Goal: Information Seeking & Learning: Learn about a topic

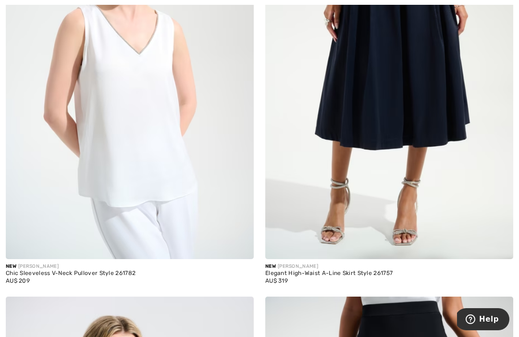
scroll to position [1306, 0]
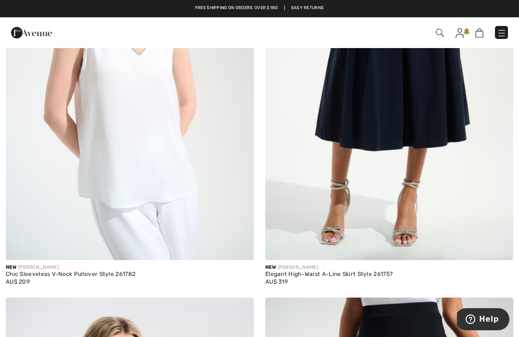
click at [98, 273] on div "Chic Sleeveless V-Neck Pullover Style 261782" at bounding box center [130, 274] width 248 height 7
click at [99, 274] on div "Chic Sleeveless V-Neck Pullover Style 261782" at bounding box center [130, 274] width 248 height 7
click at [170, 189] on img at bounding box center [130, 74] width 248 height 372
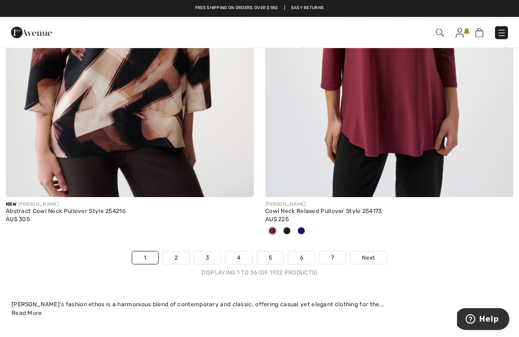
scroll to position [7824, 0]
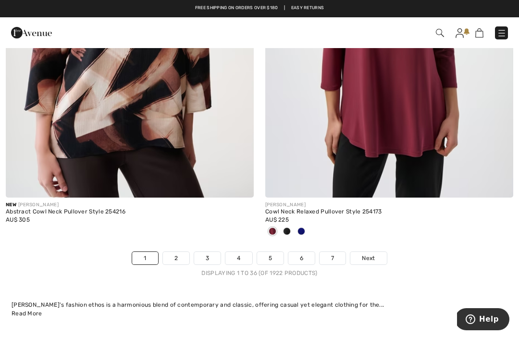
click at [378, 252] on link "Next" at bounding box center [368, 258] width 36 height 12
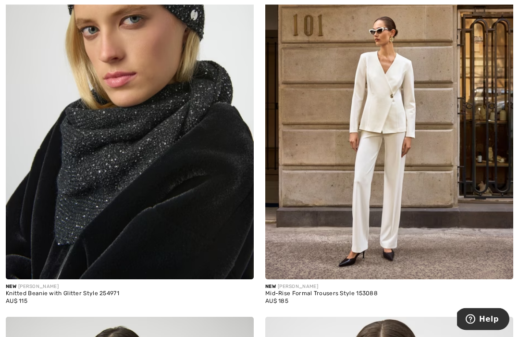
scroll to position [3911, 0]
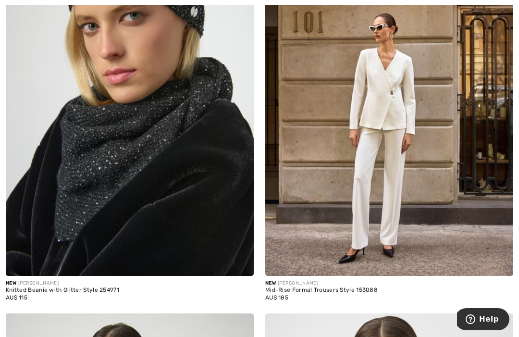
click at [0, 132] on div "New JOSEPH RIBKOFF Knitted Beanie with Glitter Style 254971 AU$ 115" at bounding box center [130, 109] width 260 height 410
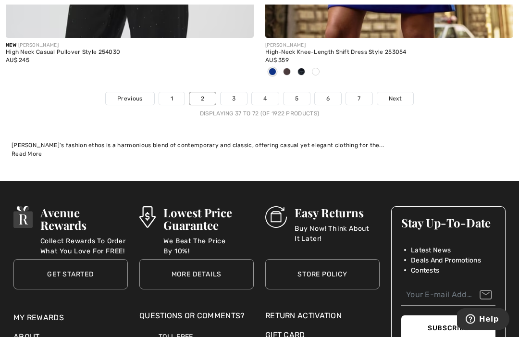
scroll to position [8031, 0]
click at [405, 92] on link "Next" at bounding box center [395, 98] width 36 height 12
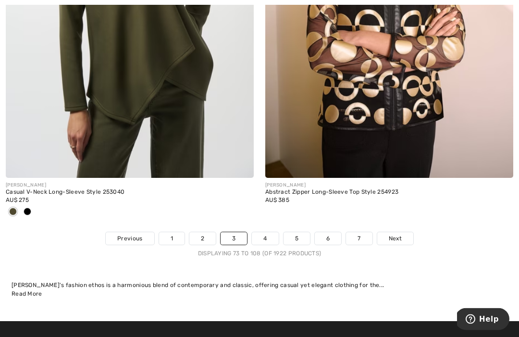
scroll to position [7876, 0]
click at [395, 234] on span "Next" at bounding box center [395, 238] width 13 height 9
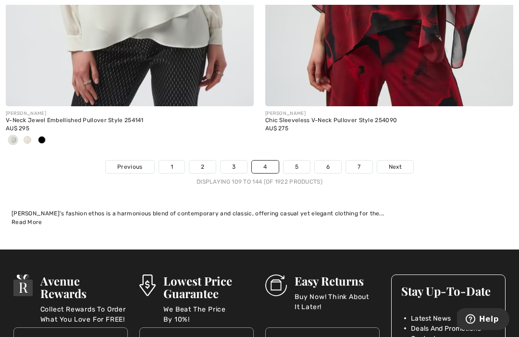
scroll to position [7866, 0]
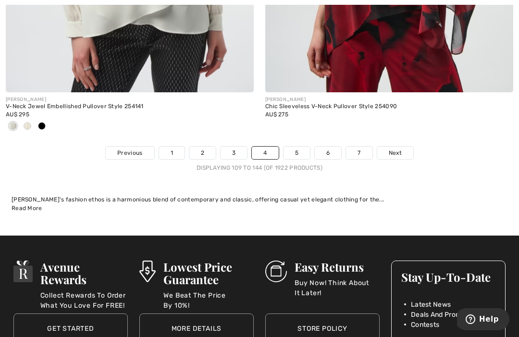
click at [398, 149] on span "Next" at bounding box center [395, 153] width 13 height 9
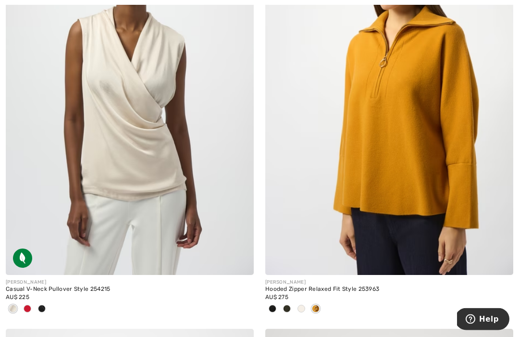
scroll to position [1701, 0]
click at [150, 220] on img at bounding box center [130, 89] width 248 height 372
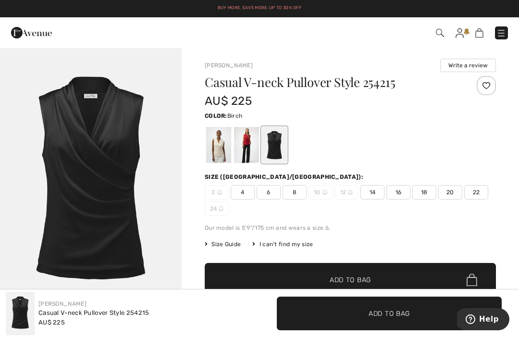
click at [216, 148] on div at bounding box center [218, 145] width 25 height 36
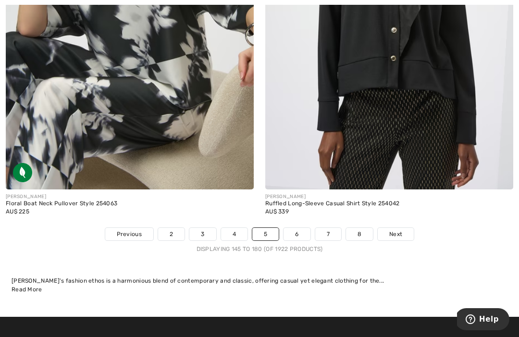
scroll to position [7852, 0]
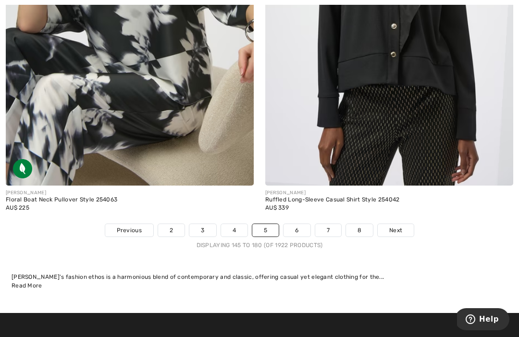
click at [398, 226] on span "Next" at bounding box center [395, 230] width 13 height 9
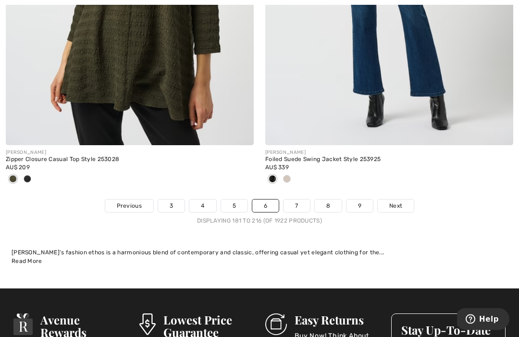
scroll to position [7861, 0]
click at [396, 201] on span "Next" at bounding box center [395, 205] width 13 height 9
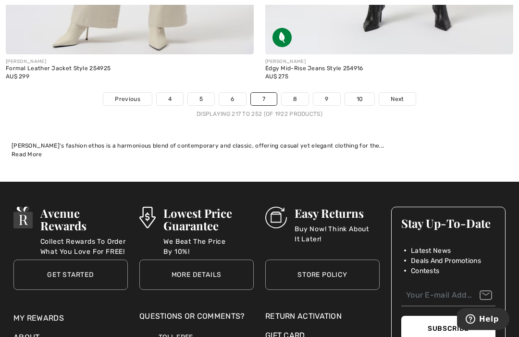
scroll to position [8047, 0]
click at [395, 95] on span "Next" at bounding box center [397, 99] width 13 height 9
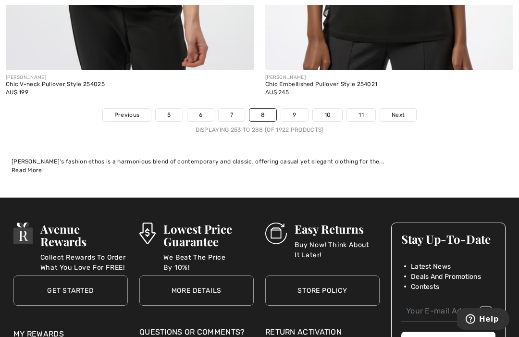
scroll to position [7899, 0]
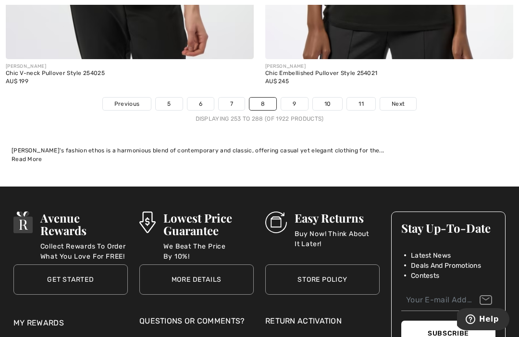
click at [398, 99] on span "Next" at bounding box center [398, 103] width 13 height 9
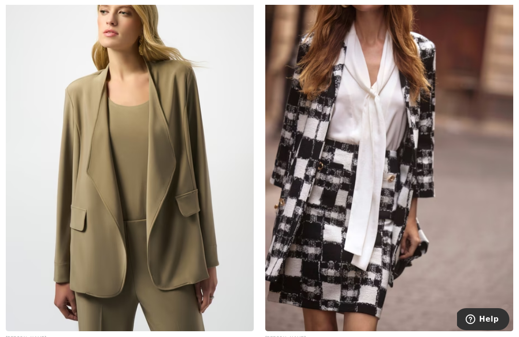
scroll to position [7754, 0]
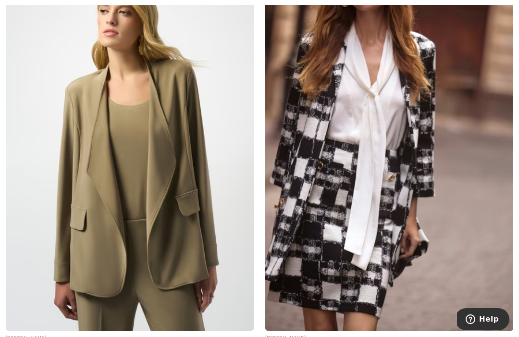
click at [386, 113] on img at bounding box center [389, 145] width 248 height 372
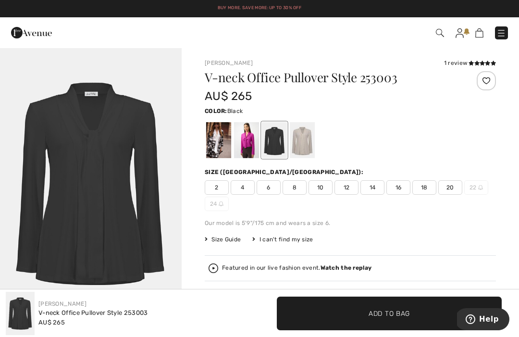
click at [216, 138] on div at bounding box center [218, 140] width 25 height 36
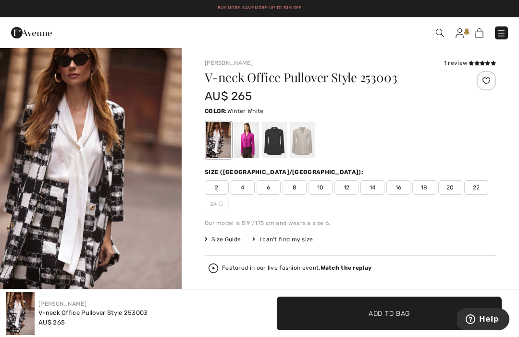
click at [219, 137] on div at bounding box center [218, 140] width 25 height 36
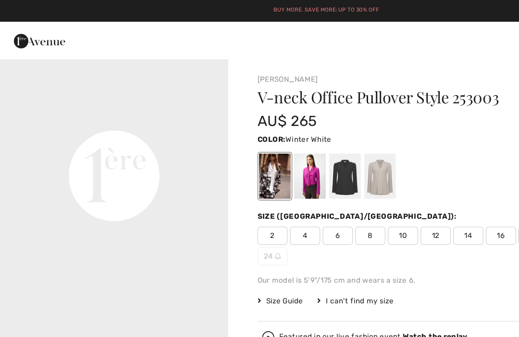
scroll to position [589, 0]
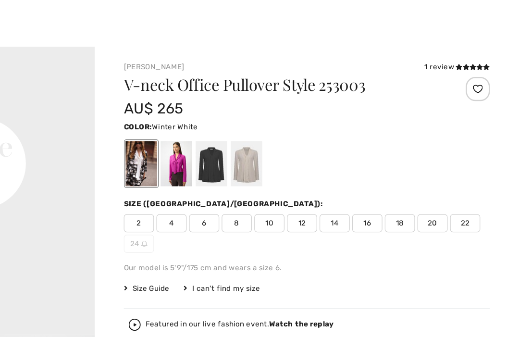
click at [444, 59] on div "1 review" at bounding box center [470, 63] width 52 height 9
click at [480, 61] on icon at bounding box center [482, 63] width 5 height 5
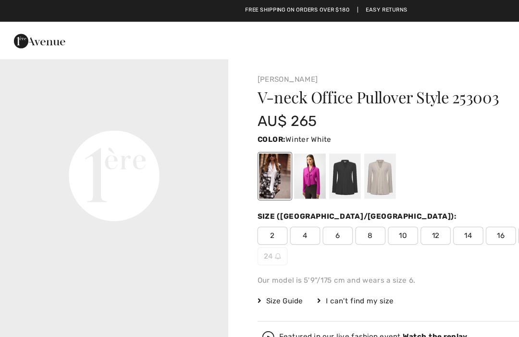
scroll to position [371, 0]
